Goal: Task Accomplishment & Management: Complete application form

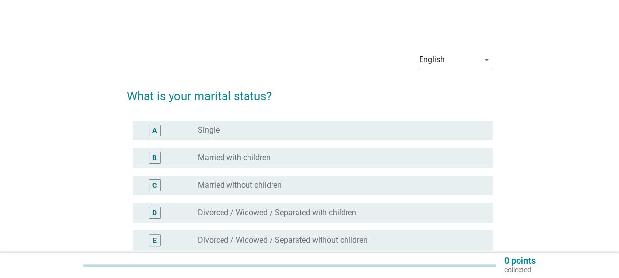
click at [396, 158] on div "radio_button_unchecked Married with children" at bounding box center [337, 158] width 279 height 10
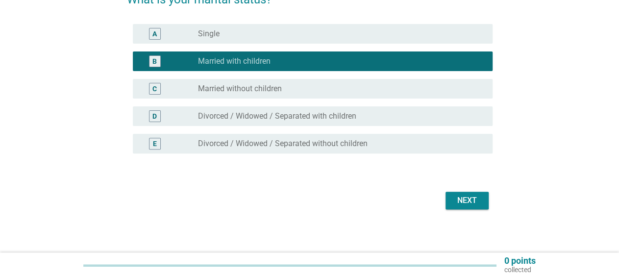
scroll to position [100, 0]
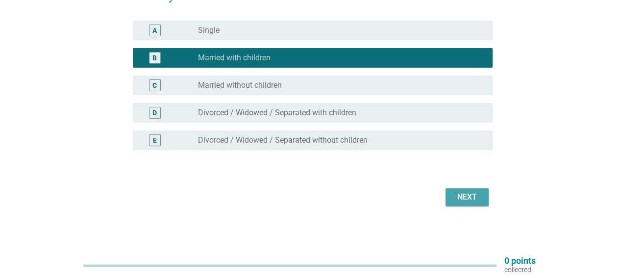
click at [469, 194] on div "Next" at bounding box center [466, 197] width 27 height 12
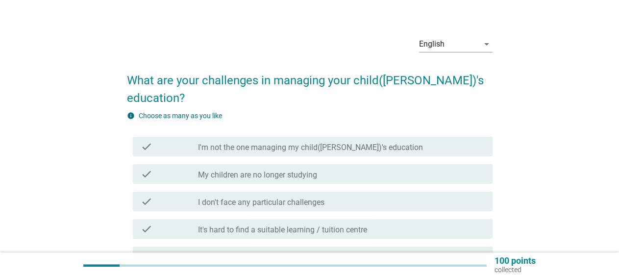
scroll to position [68, 0]
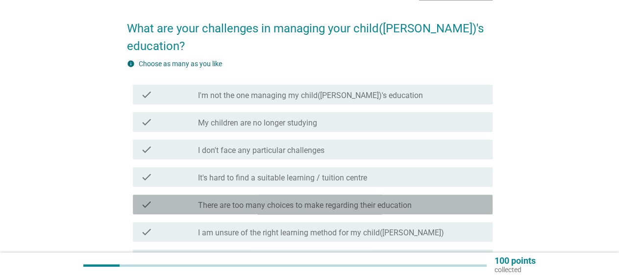
click at [406, 200] on label "There are too many choices to make regarding their education" at bounding box center [305, 205] width 214 height 10
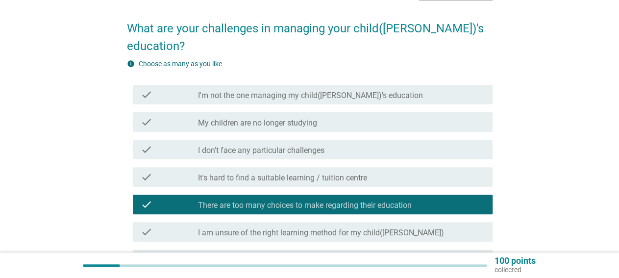
scroll to position [136, 0]
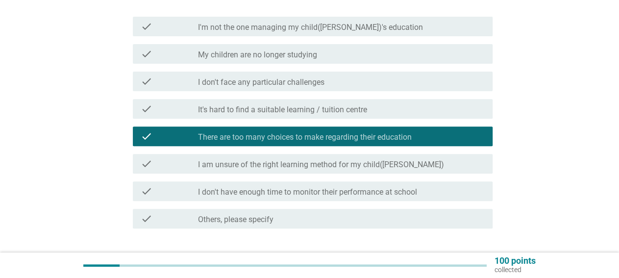
click at [447, 185] on div "check_box_outline_blank I don't have enough time to monitor their performance a…" at bounding box center [341, 191] width 287 height 12
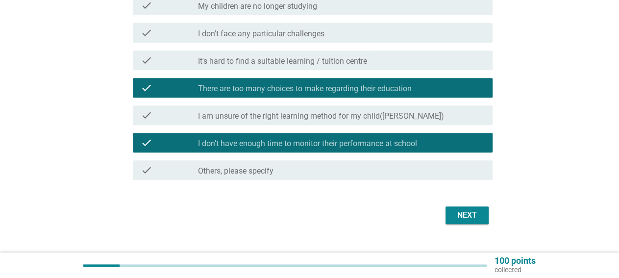
scroll to position [185, 0]
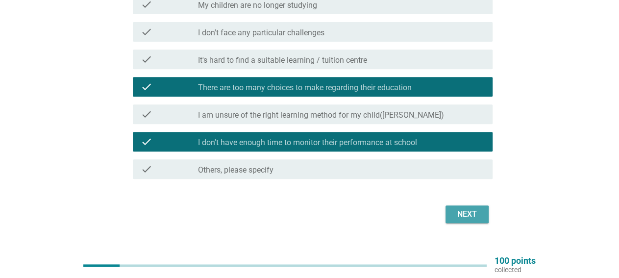
click at [483, 205] on button "Next" at bounding box center [467, 214] width 43 height 18
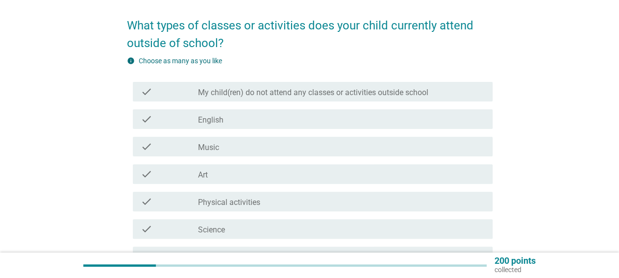
scroll to position [68, 0]
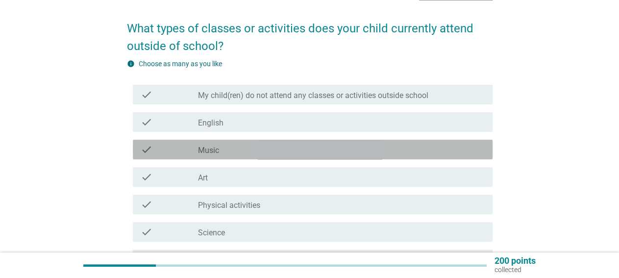
click at [474, 150] on div "check_box_outline_blank Music" at bounding box center [341, 150] width 287 height 12
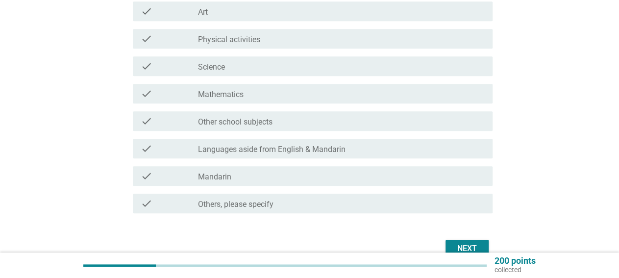
scroll to position [272, 0]
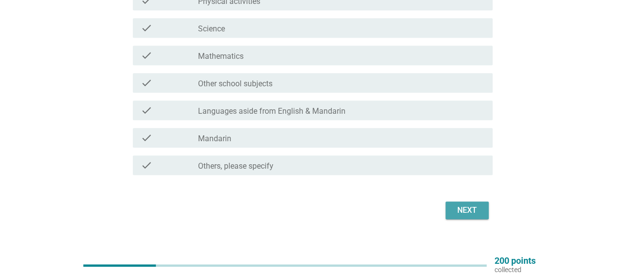
click at [475, 212] on div "Next" at bounding box center [466, 210] width 27 height 12
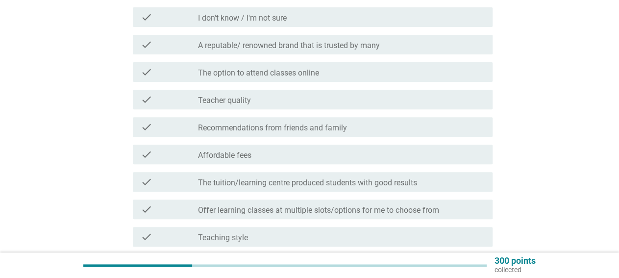
scroll to position [136, 0]
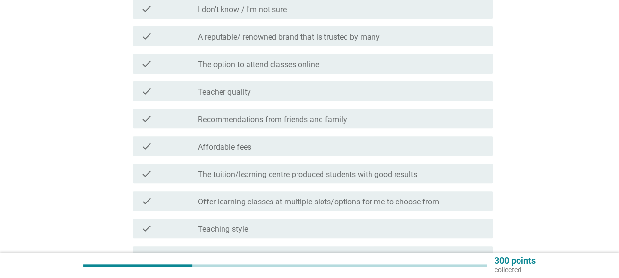
click at [399, 98] on div "check check_box_outline_blank Teacher quality" at bounding box center [313, 91] width 360 height 20
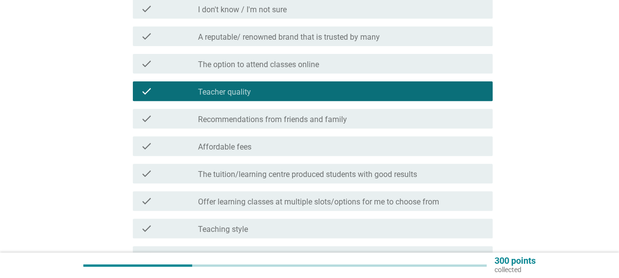
click at [371, 146] on div "check_box_outline_blank Affordable fees" at bounding box center [341, 146] width 287 height 12
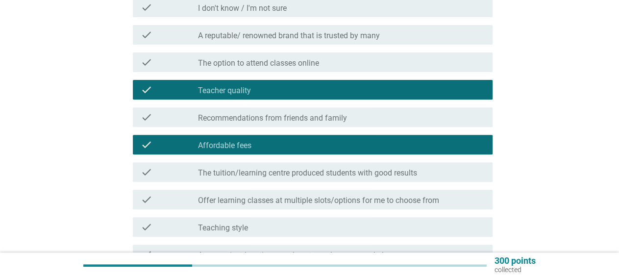
scroll to position [204, 0]
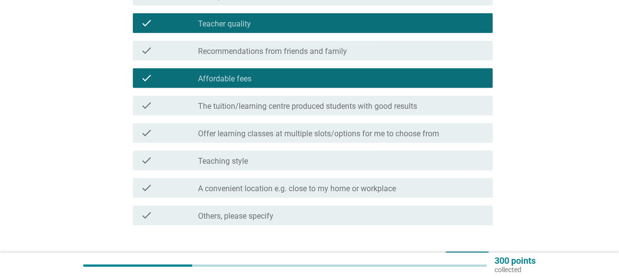
click at [367, 184] on label "A convenient location e.g. close to my home or workplace" at bounding box center [297, 189] width 198 height 10
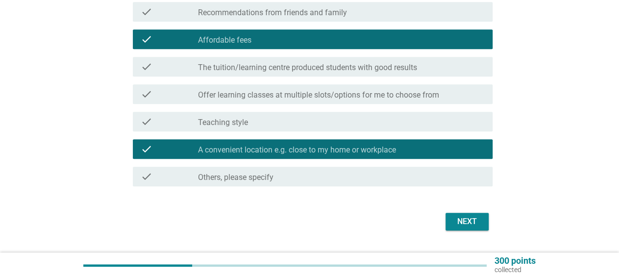
scroll to position [268, 0]
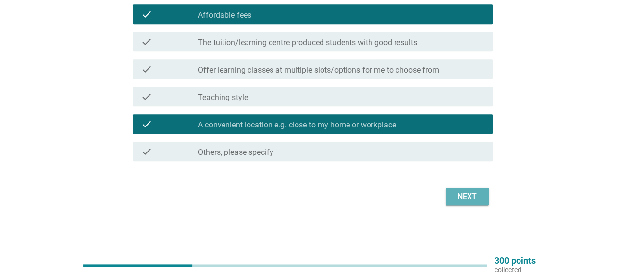
click at [473, 204] on button "Next" at bounding box center [467, 197] width 43 height 18
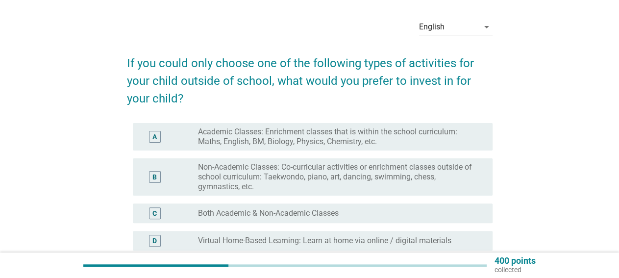
scroll to position [68, 0]
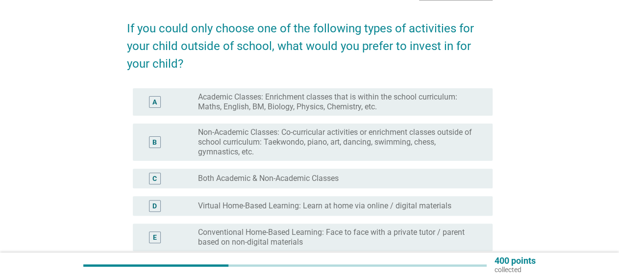
click at [454, 135] on label "Non-Academic Classes: Co-curricular activities or enrichment classes outside of…" at bounding box center [337, 141] width 279 height 29
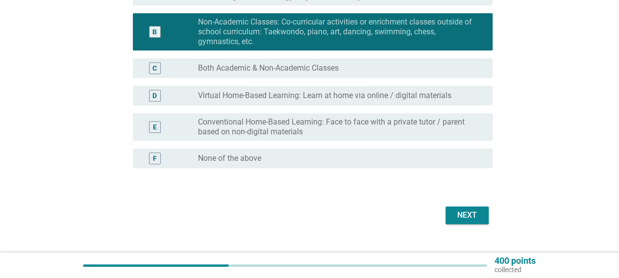
scroll to position [196, 0]
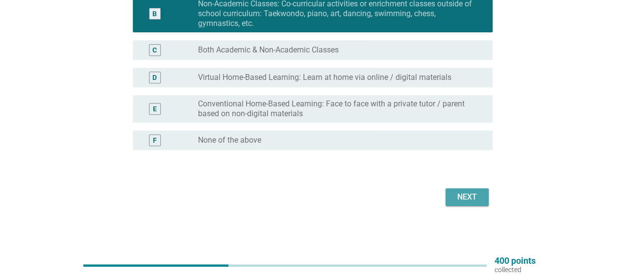
click at [463, 190] on button "Next" at bounding box center [467, 197] width 43 height 18
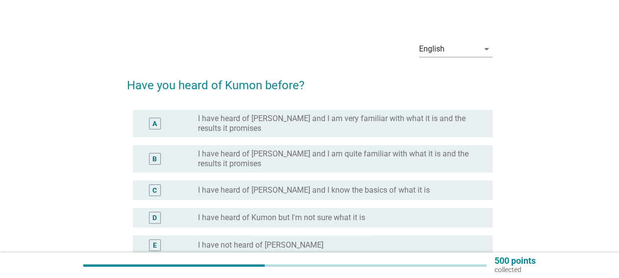
scroll to position [68, 0]
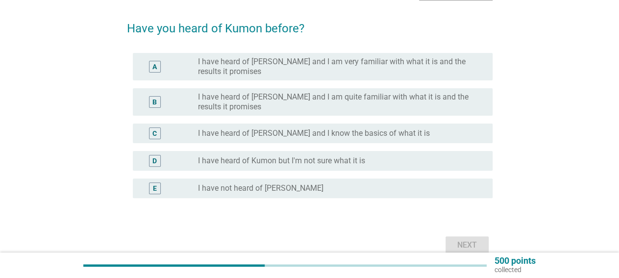
click at [435, 133] on div "radio_button_unchecked I have heard of [PERSON_NAME] and I know the basics of w…" at bounding box center [337, 133] width 279 height 10
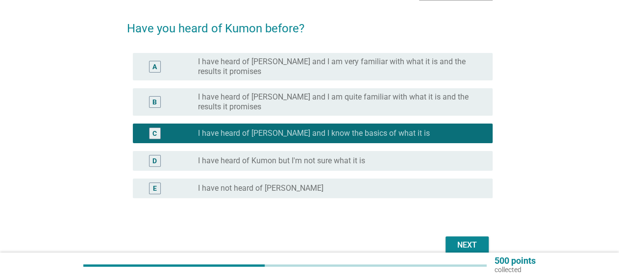
click at [467, 239] on button "Next" at bounding box center [467, 245] width 43 height 18
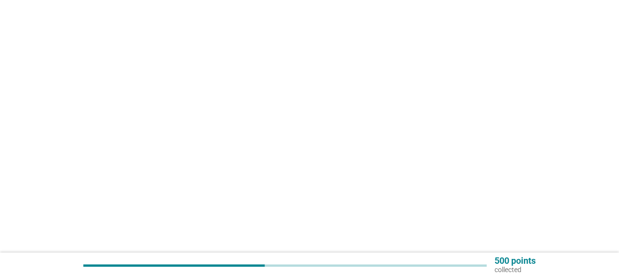
scroll to position [0, 0]
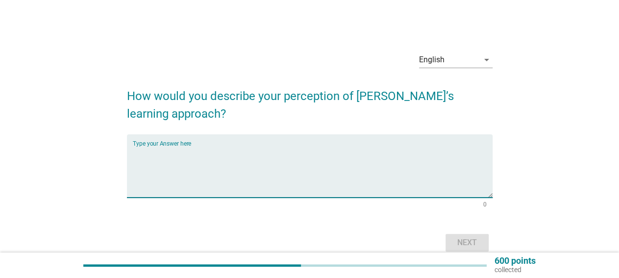
click at [269, 170] on textarea "Type your Answer here" at bounding box center [313, 171] width 360 height 51
type textarea "Self learning."
click at [474, 241] on div "Next" at bounding box center [466, 243] width 27 height 12
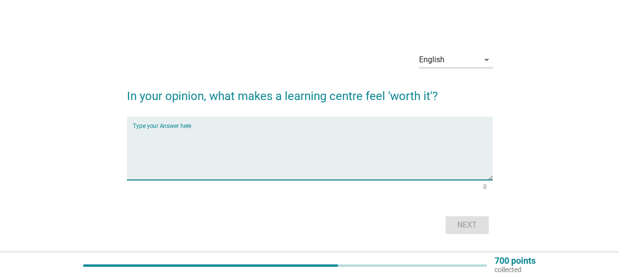
click at [257, 139] on textarea "Type your Answer here" at bounding box center [313, 153] width 360 height 51
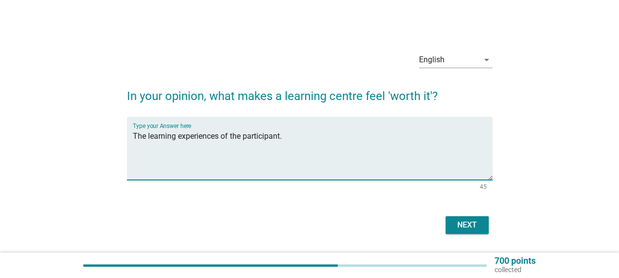
type textarea "The learning experiences of the participant."
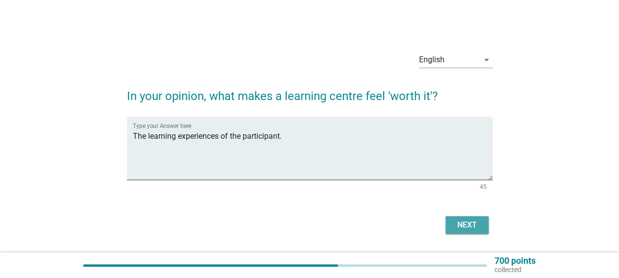
click at [469, 226] on div "Next" at bounding box center [466, 225] width 27 height 12
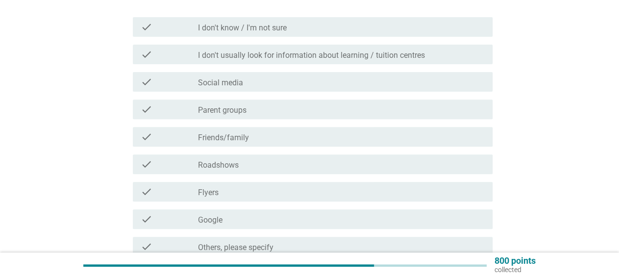
scroll to position [136, 0]
click at [273, 226] on div "check check_box_outline_blank Google" at bounding box center [313, 219] width 360 height 20
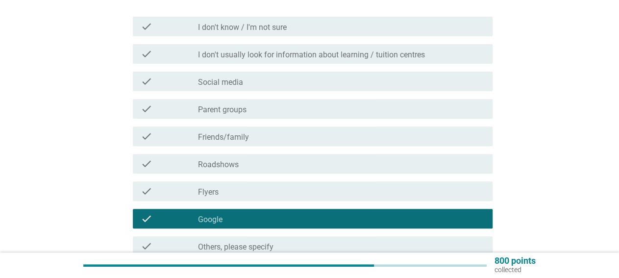
click at [245, 89] on div "check check_box_outline_blank Social media" at bounding box center [313, 82] width 360 height 20
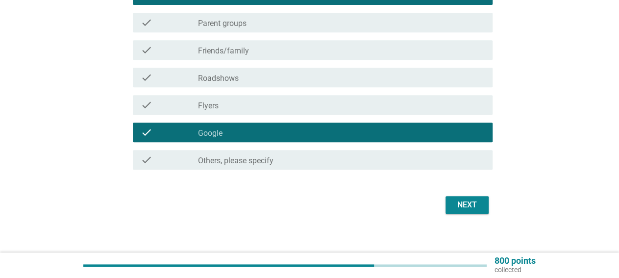
scroll to position [230, 0]
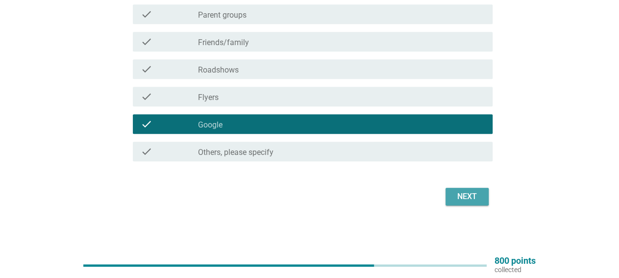
click at [468, 197] on div "Next" at bounding box center [466, 197] width 27 height 12
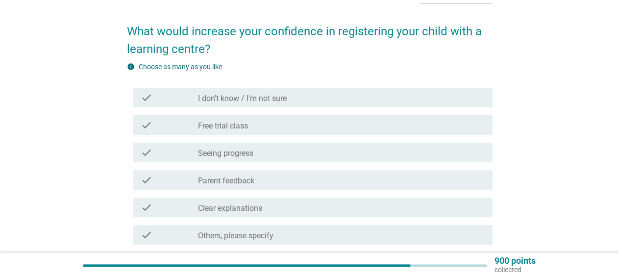
scroll to position [68, 0]
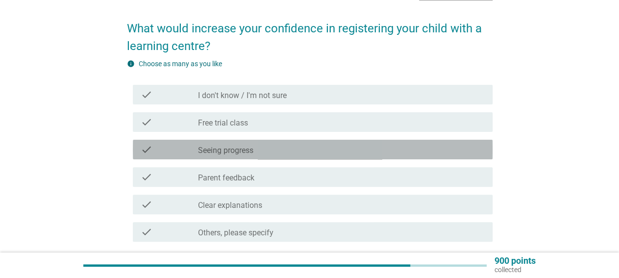
click at [311, 150] on div "check_box_outline_blank Seeing progress" at bounding box center [341, 150] width 287 height 12
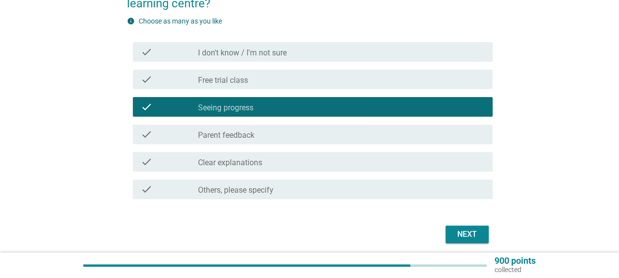
scroll to position [136, 0]
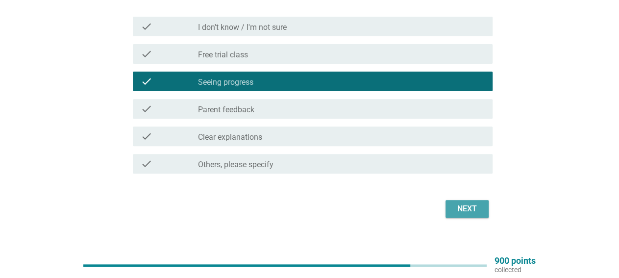
click at [465, 206] on div "Next" at bounding box center [466, 209] width 27 height 12
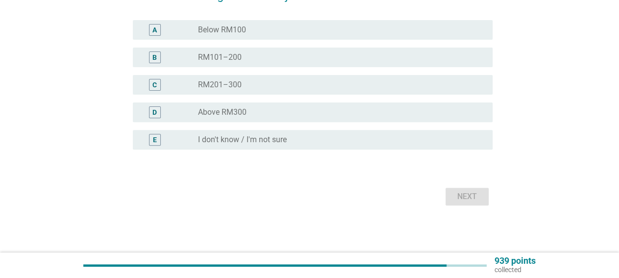
scroll to position [0, 0]
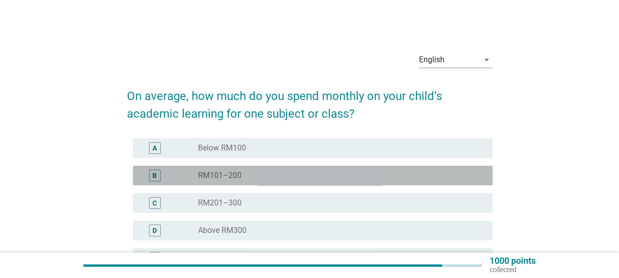
click at [378, 171] on div "radio_button_unchecked RM101–200" at bounding box center [337, 176] width 279 height 10
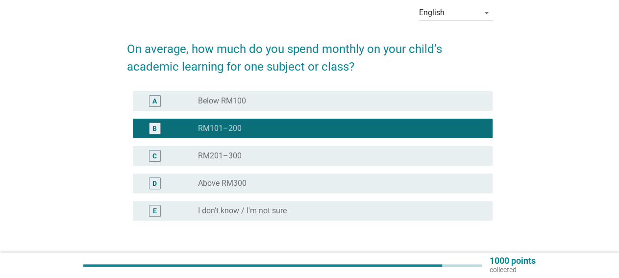
scroll to position [118, 0]
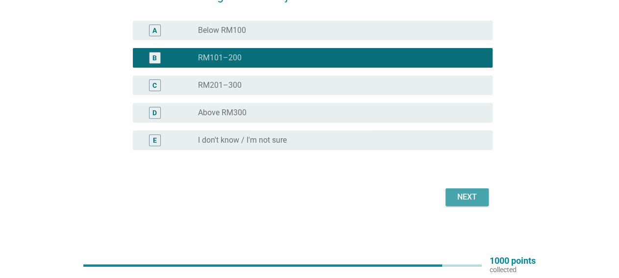
click at [478, 192] on div "Next" at bounding box center [466, 197] width 27 height 12
